Goal: Navigation & Orientation: Find specific page/section

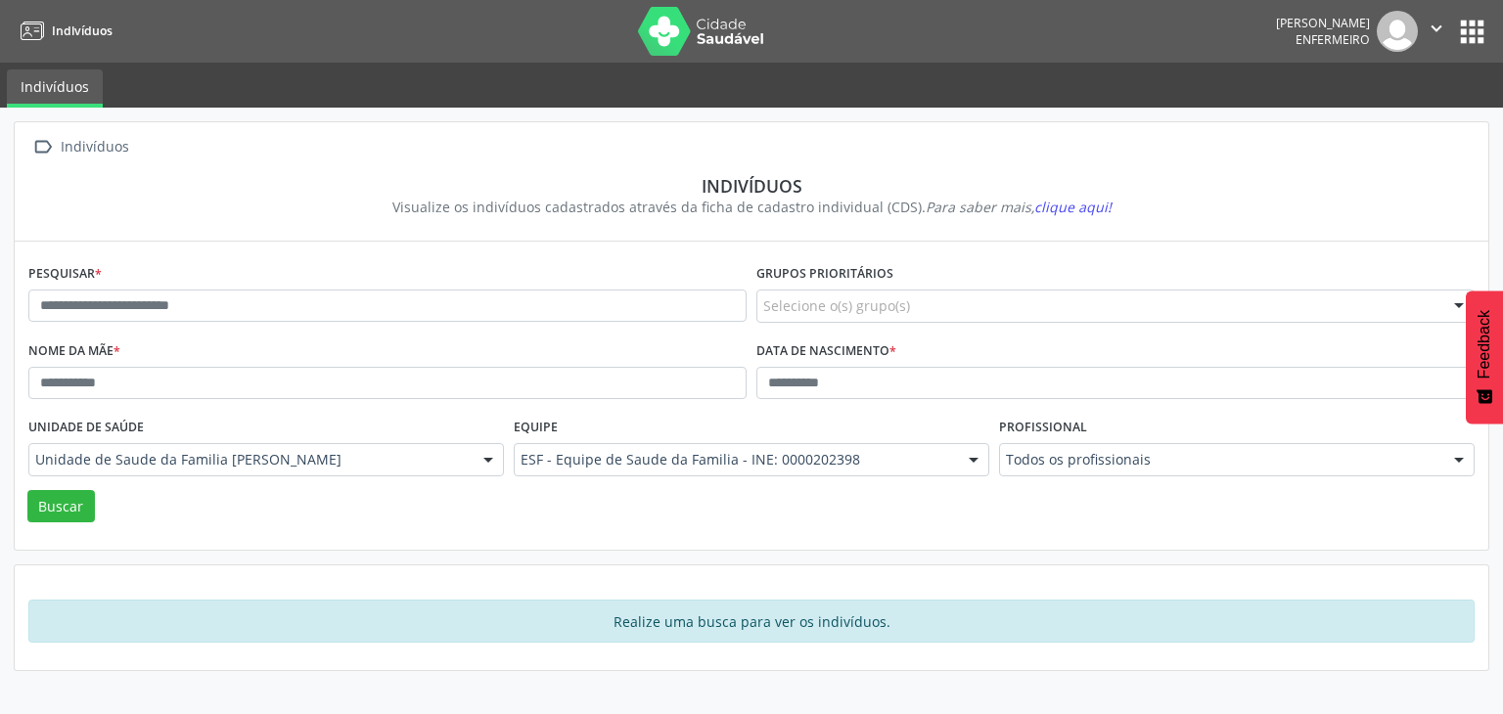
click at [1472, 35] on button "apps" at bounding box center [1472, 32] width 34 height 34
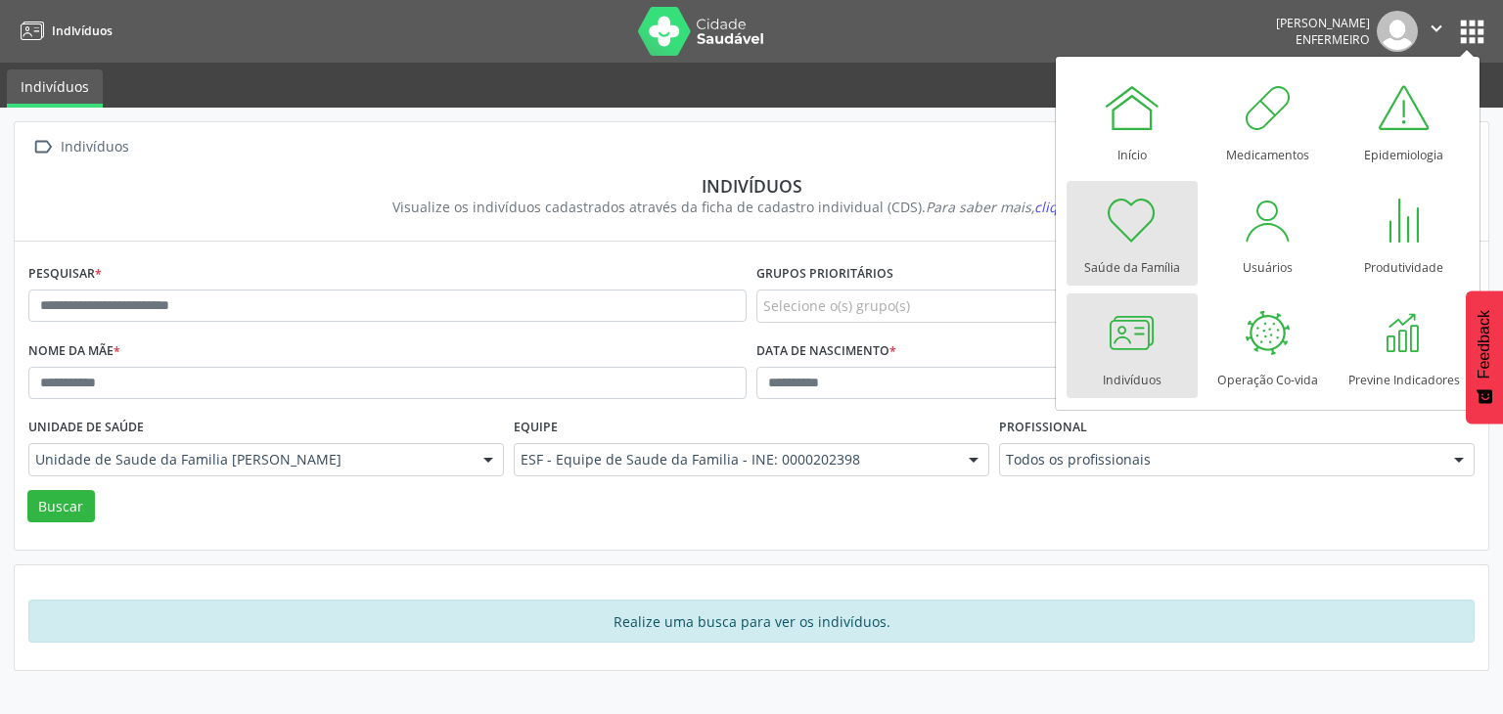
click at [1180, 267] on link "Saúde da Família" at bounding box center [1132, 233] width 131 height 105
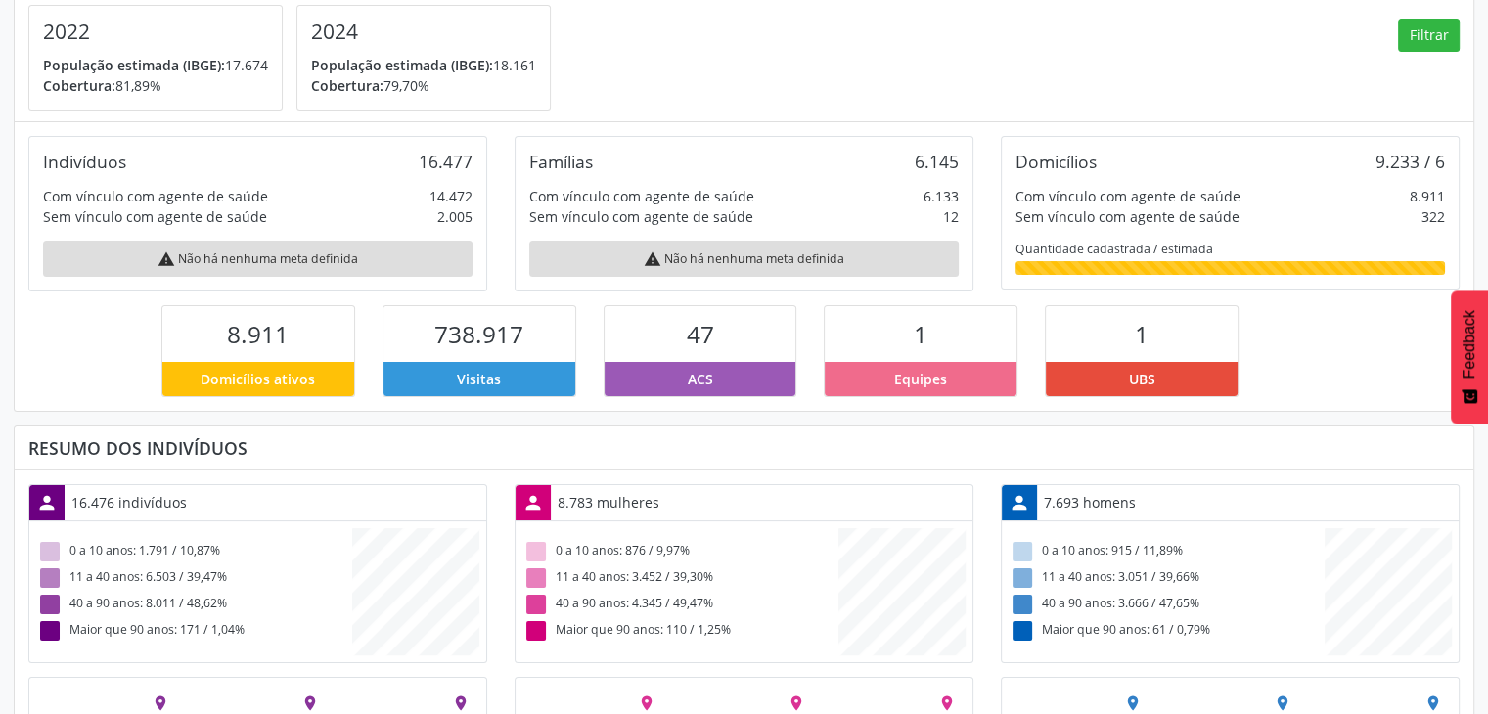
scroll to position [334, 0]
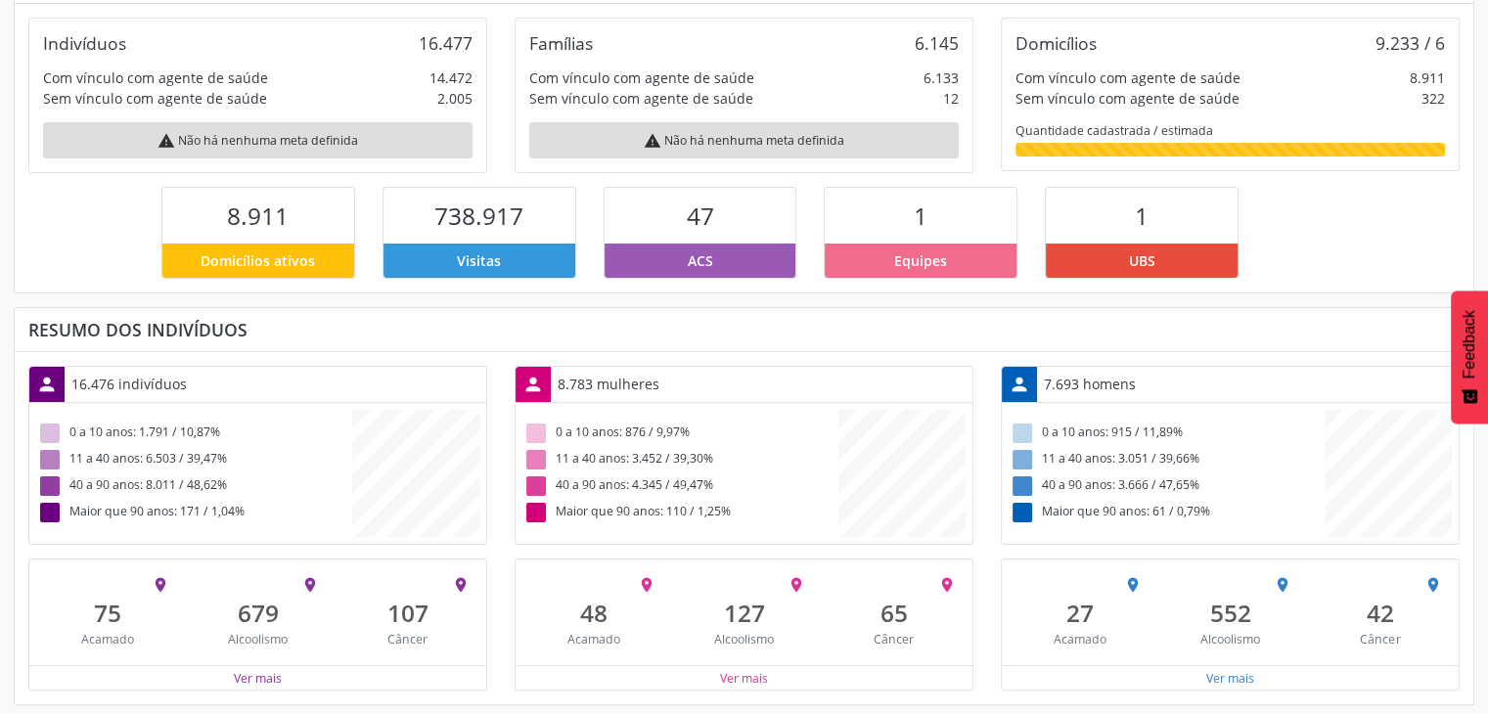
click at [660, 393] on div "8.783 mulheres" at bounding box center [608, 384] width 115 height 34
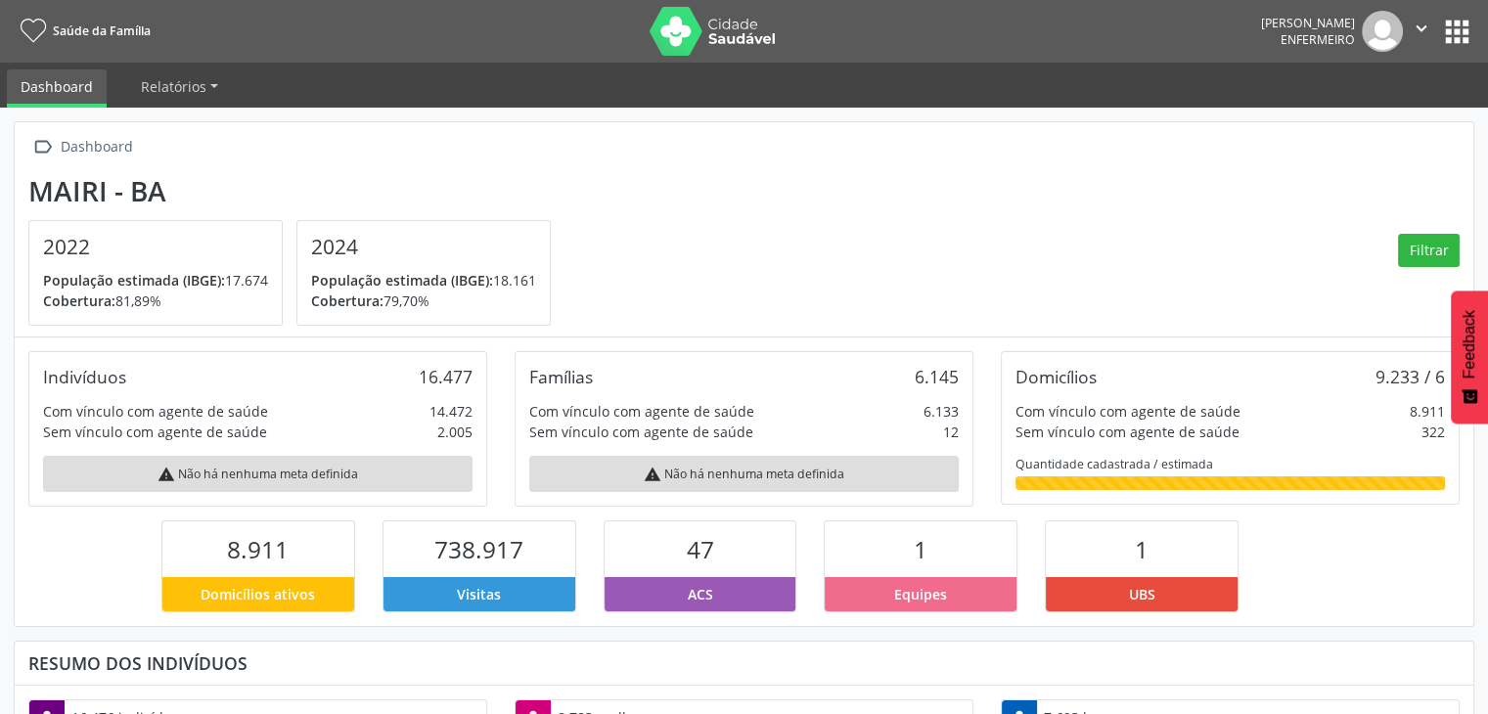
click at [1460, 26] on button "apps" at bounding box center [1457, 32] width 34 height 34
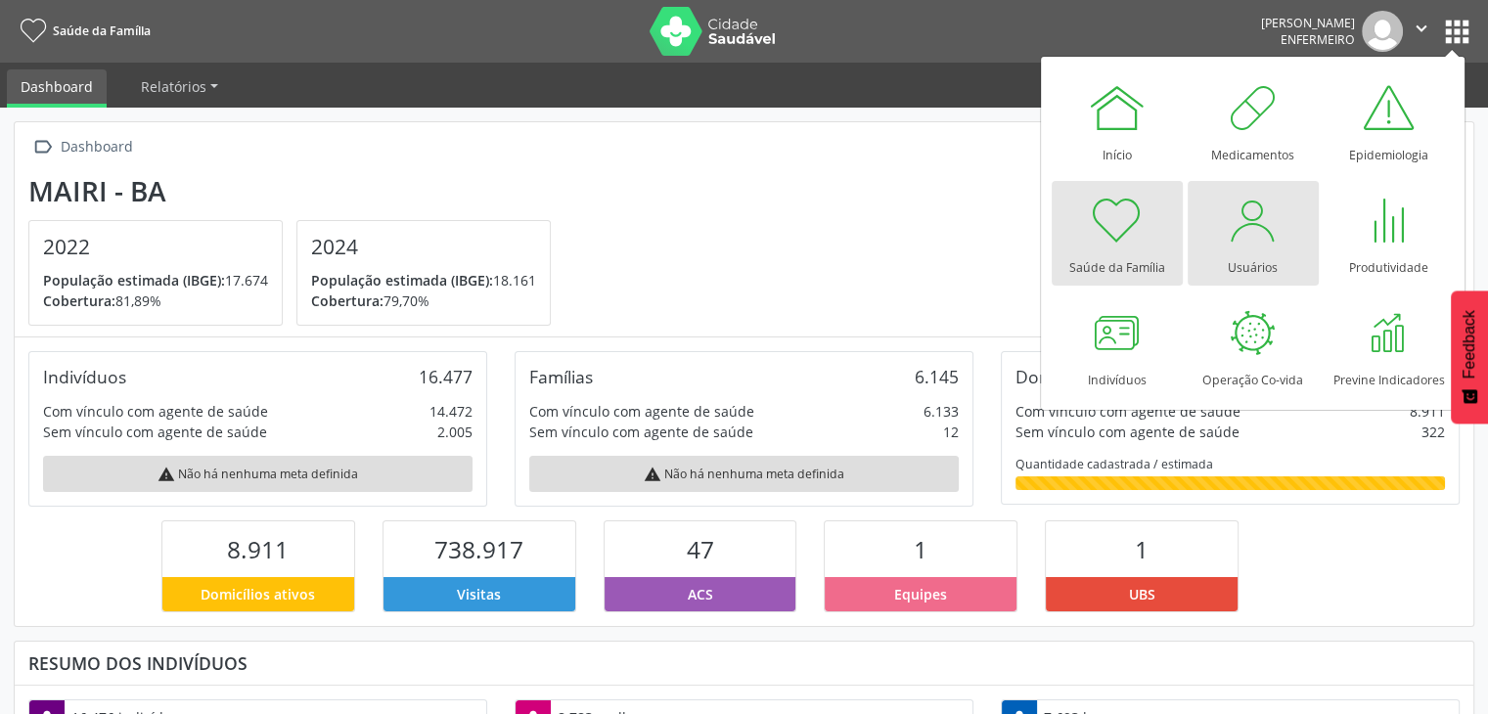
click at [1286, 273] on link "Usuários" at bounding box center [1253, 233] width 131 height 105
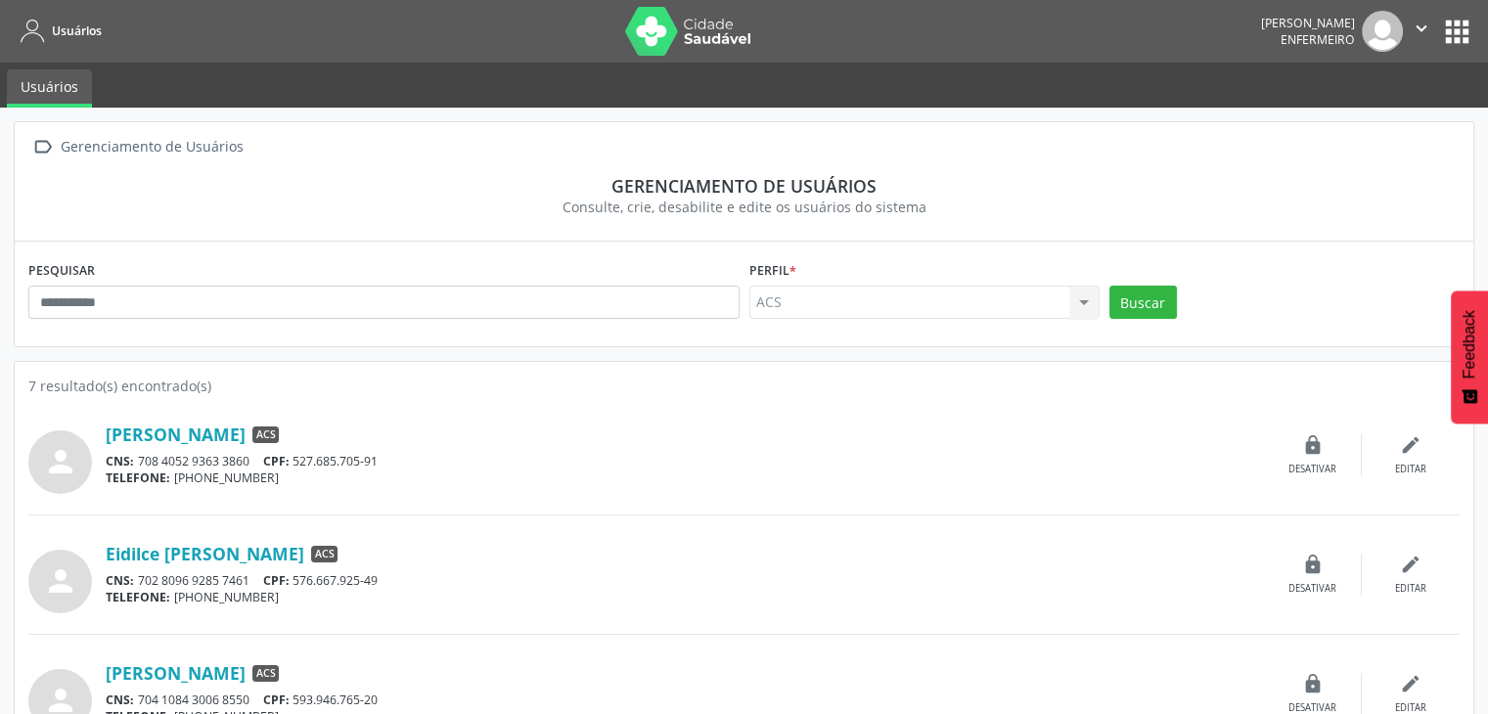
click at [1465, 32] on button "apps" at bounding box center [1457, 32] width 34 height 34
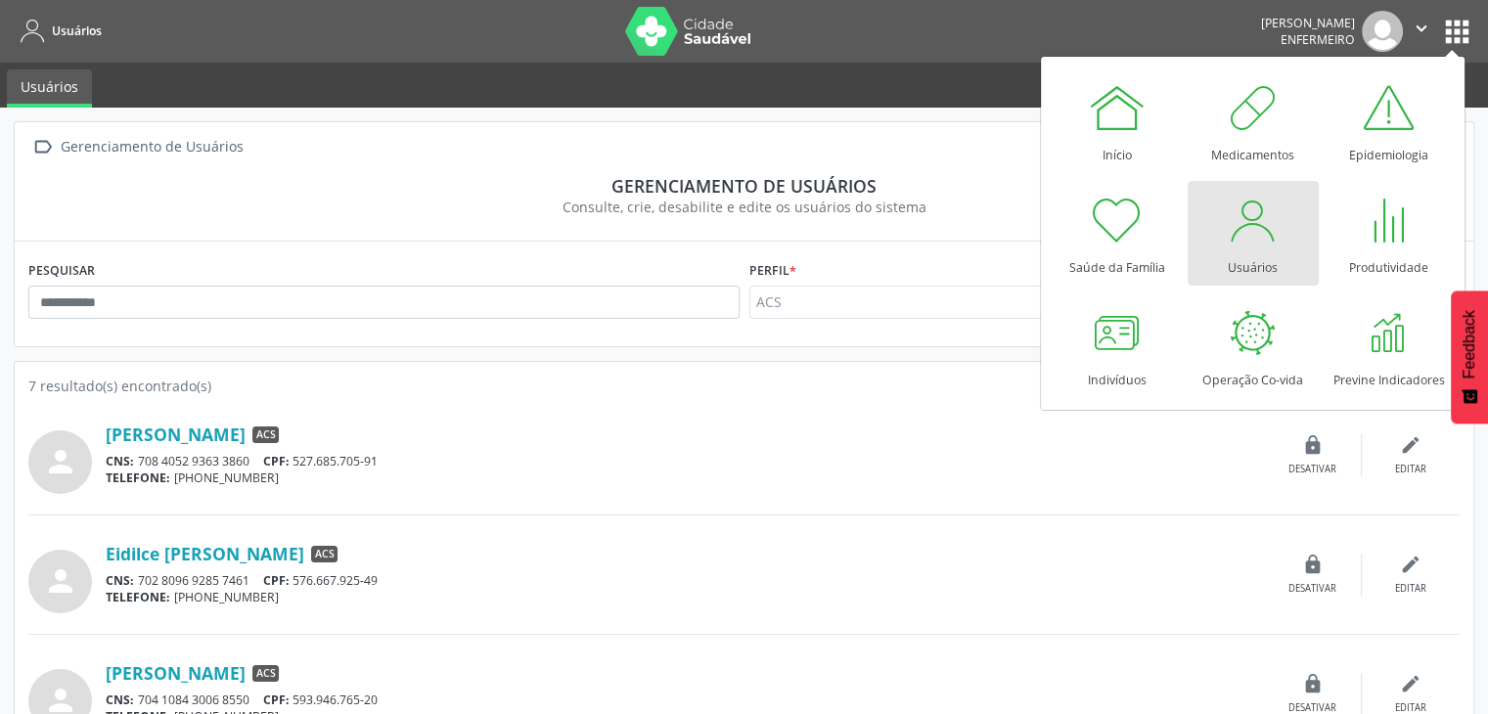
click at [252, 422] on div "person [PERSON_NAME] ACS CNS: 708 4052 9363 3860 CPF: 527.685.705-91 TELEFONE: …" at bounding box center [744, 455] width 1432 height 77
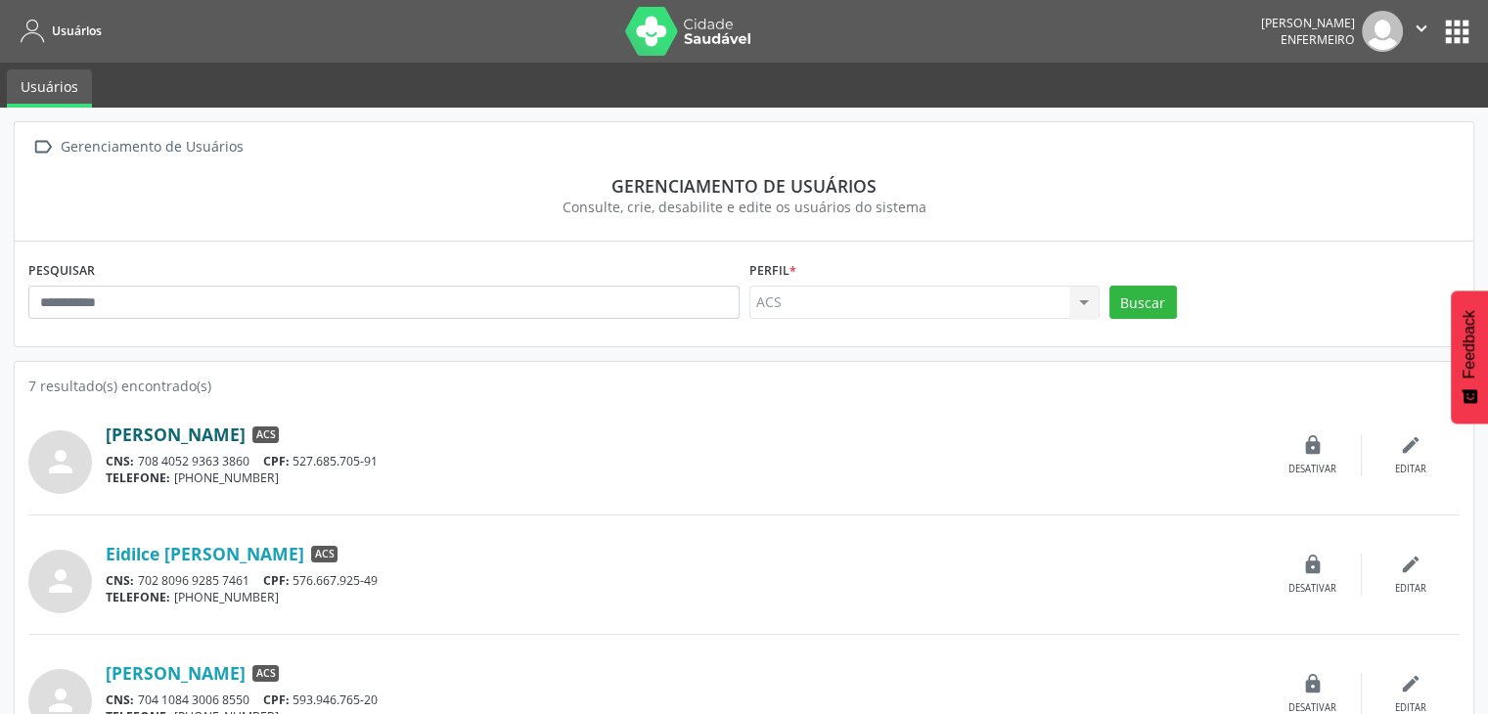
click at [246, 443] on link "[PERSON_NAME]" at bounding box center [176, 435] width 140 height 22
